Goal: Navigation & Orientation: Find specific page/section

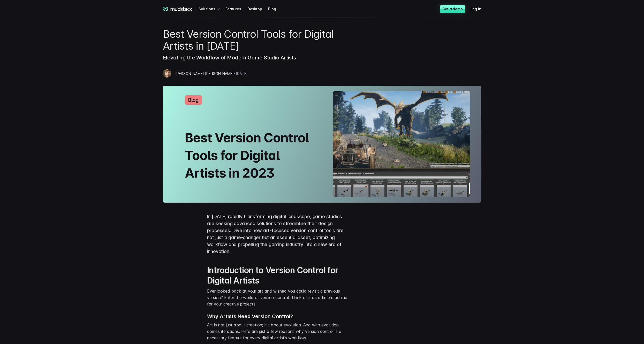
click at [180, 8] on icon at bounding box center [178, 9] width 30 height 5
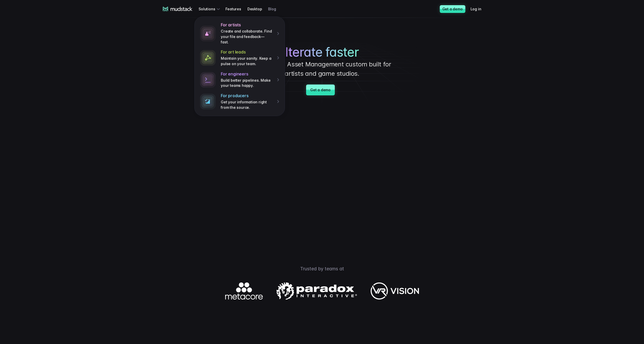
click at [270, 8] on link "Blog" at bounding box center [275, 9] width 14 height 10
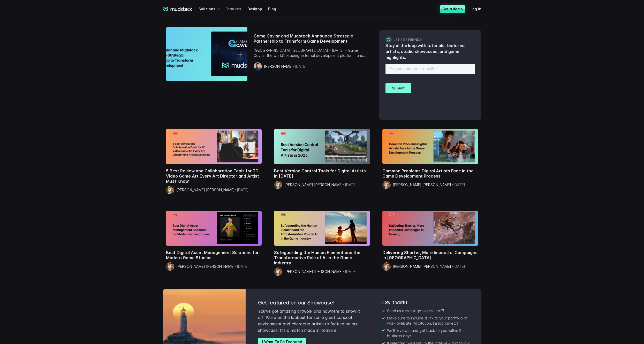
click at [232, 8] on link "Features" at bounding box center [237, 9] width 22 height 10
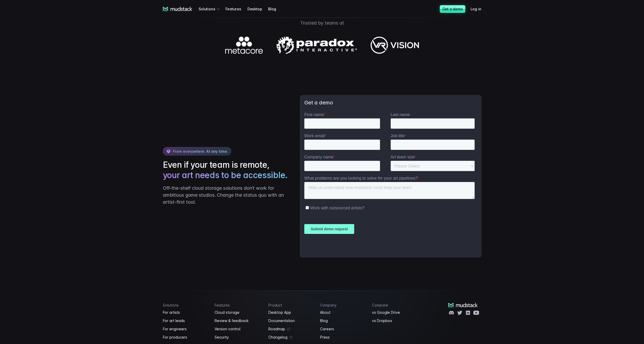
scroll to position [774, 0]
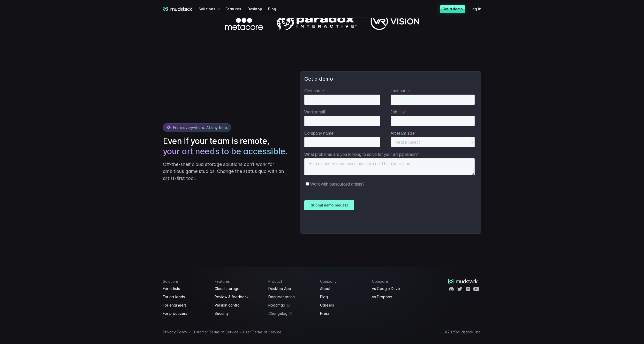
click at [281, 317] on link "Changelog" at bounding box center [292, 314] width 46 height 6
click at [232, 309] on link "Version control" at bounding box center [239, 305] width 48 height 6
